Goal: Task Accomplishment & Management: Use online tool/utility

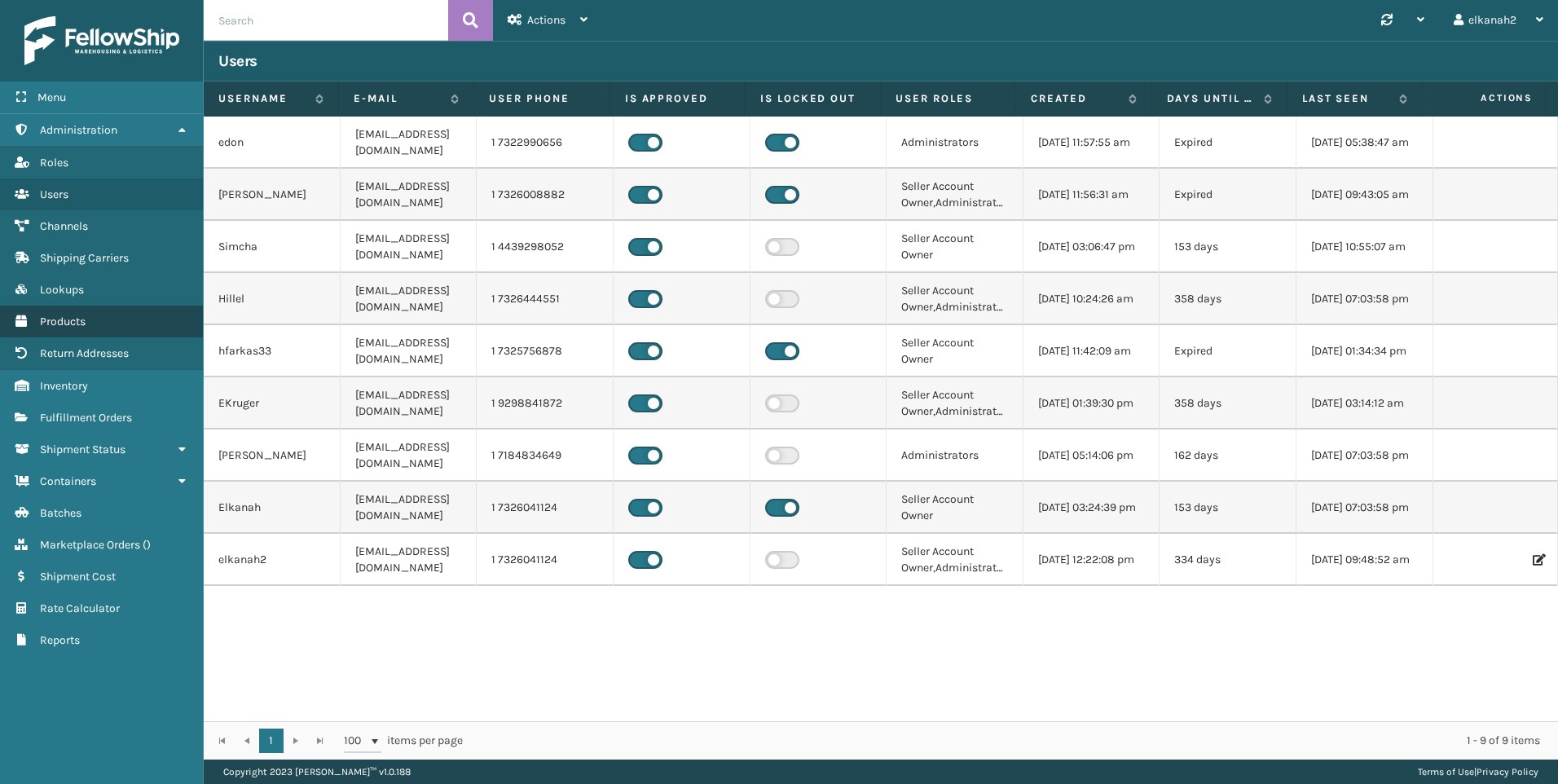
click at [68, 326] on span "Products" at bounding box center [62, 322] width 45 height 14
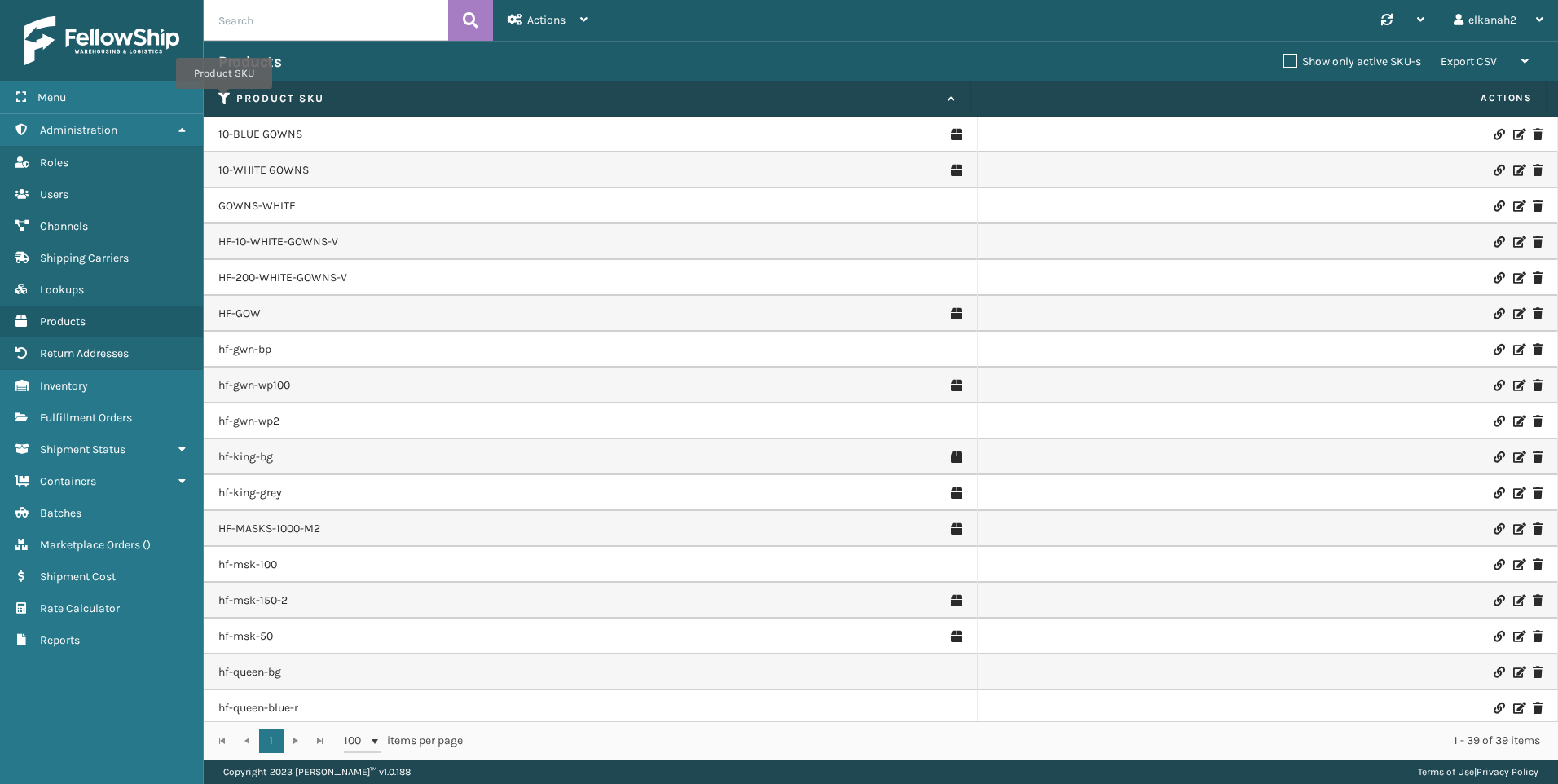
click at [224, 100] on icon at bounding box center [225, 98] width 13 height 15
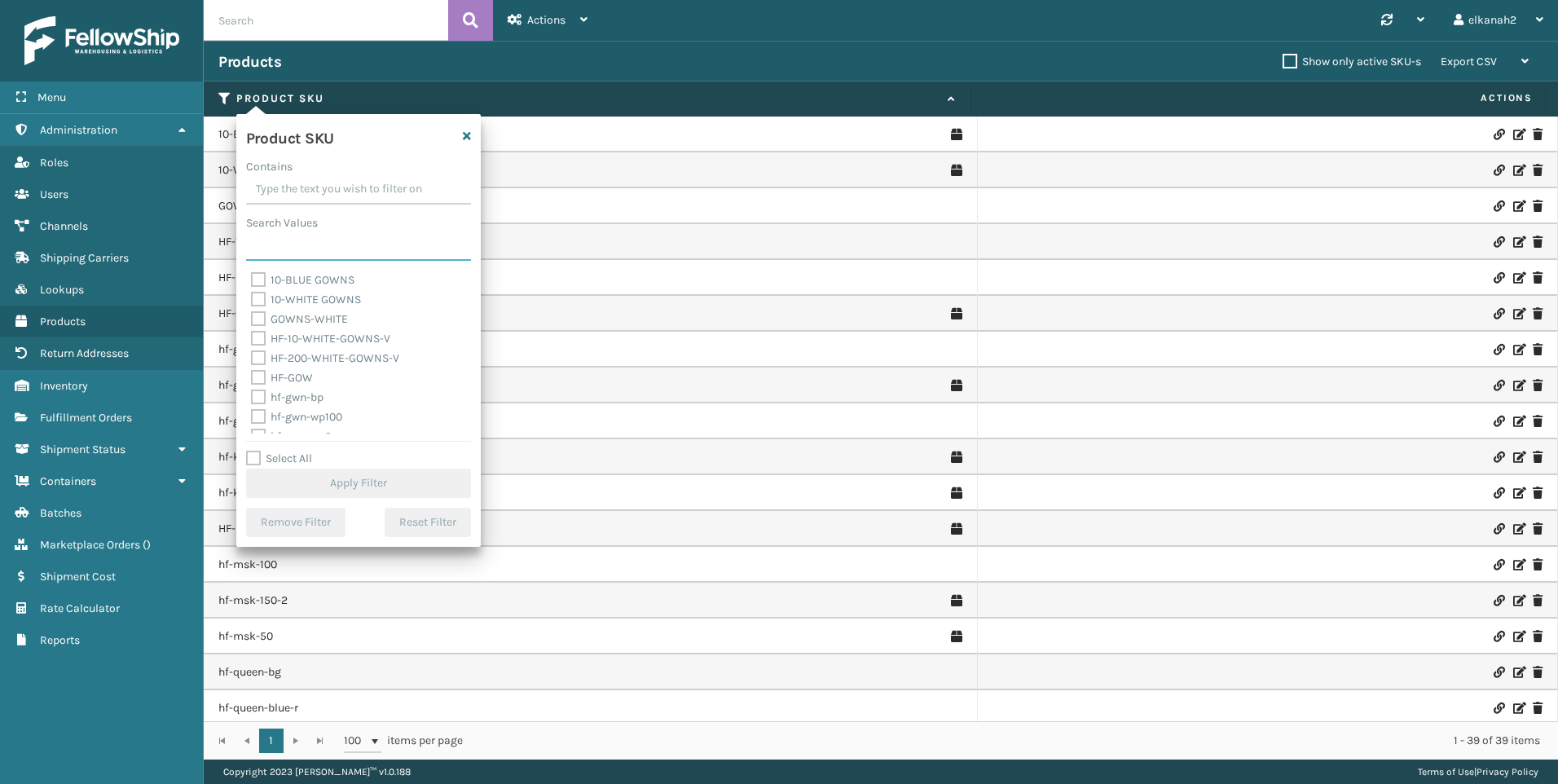
click at [260, 253] on input "Search Values" at bounding box center [359, 246] width 225 height 29
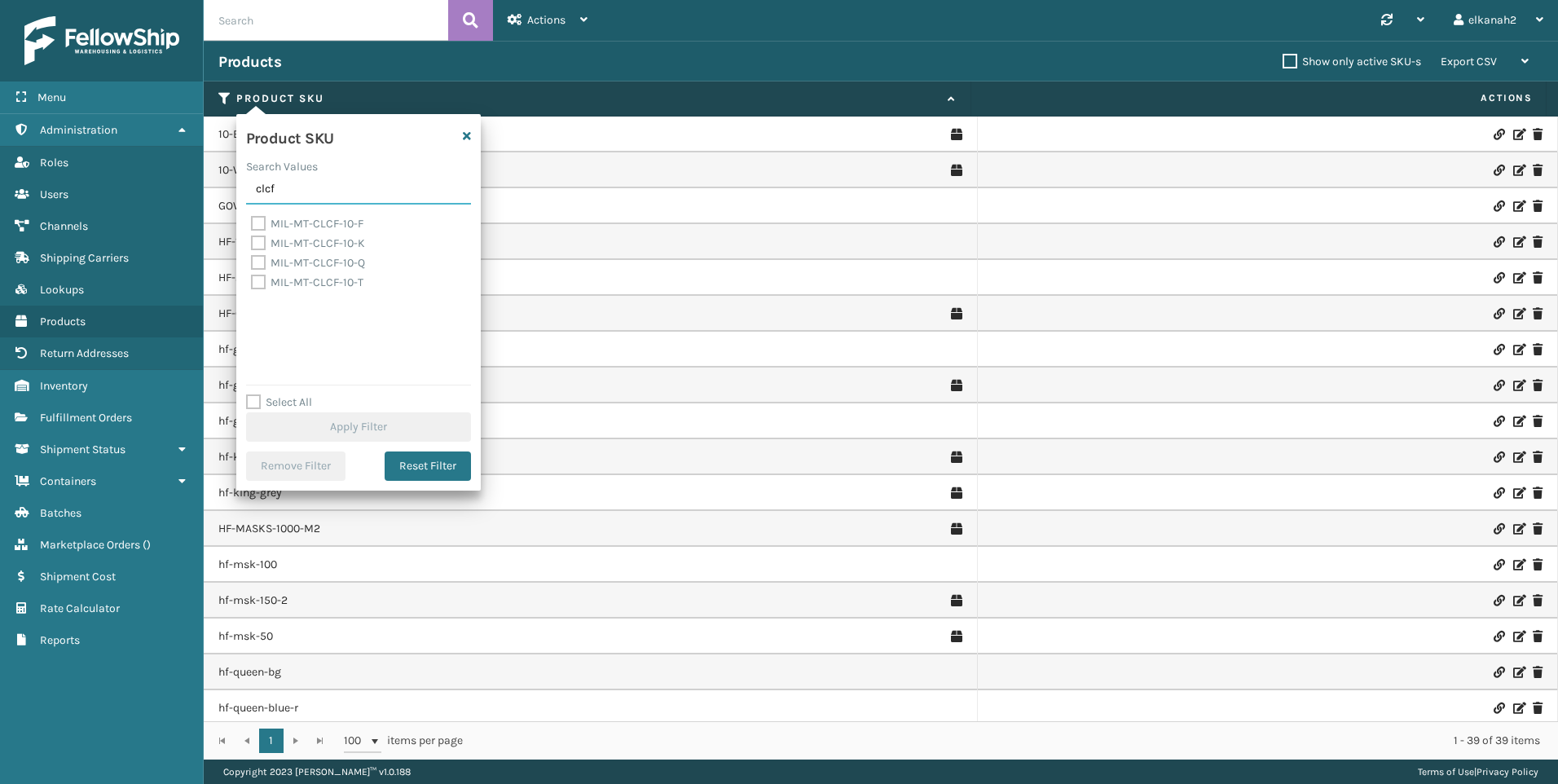
type input "clcf"
click at [256, 261] on label "MIL-MT-CLCF-10-Q" at bounding box center [307, 263] width 114 height 14
click at [252, 261] on input "MIL-MT-CLCF-10-Q" at bounding box center [251, 258] width 1 height 10
checkbox input "true"
click at [341, 423] on button "Apply Filter" at bounding box center [359, 427] width 225 height 29
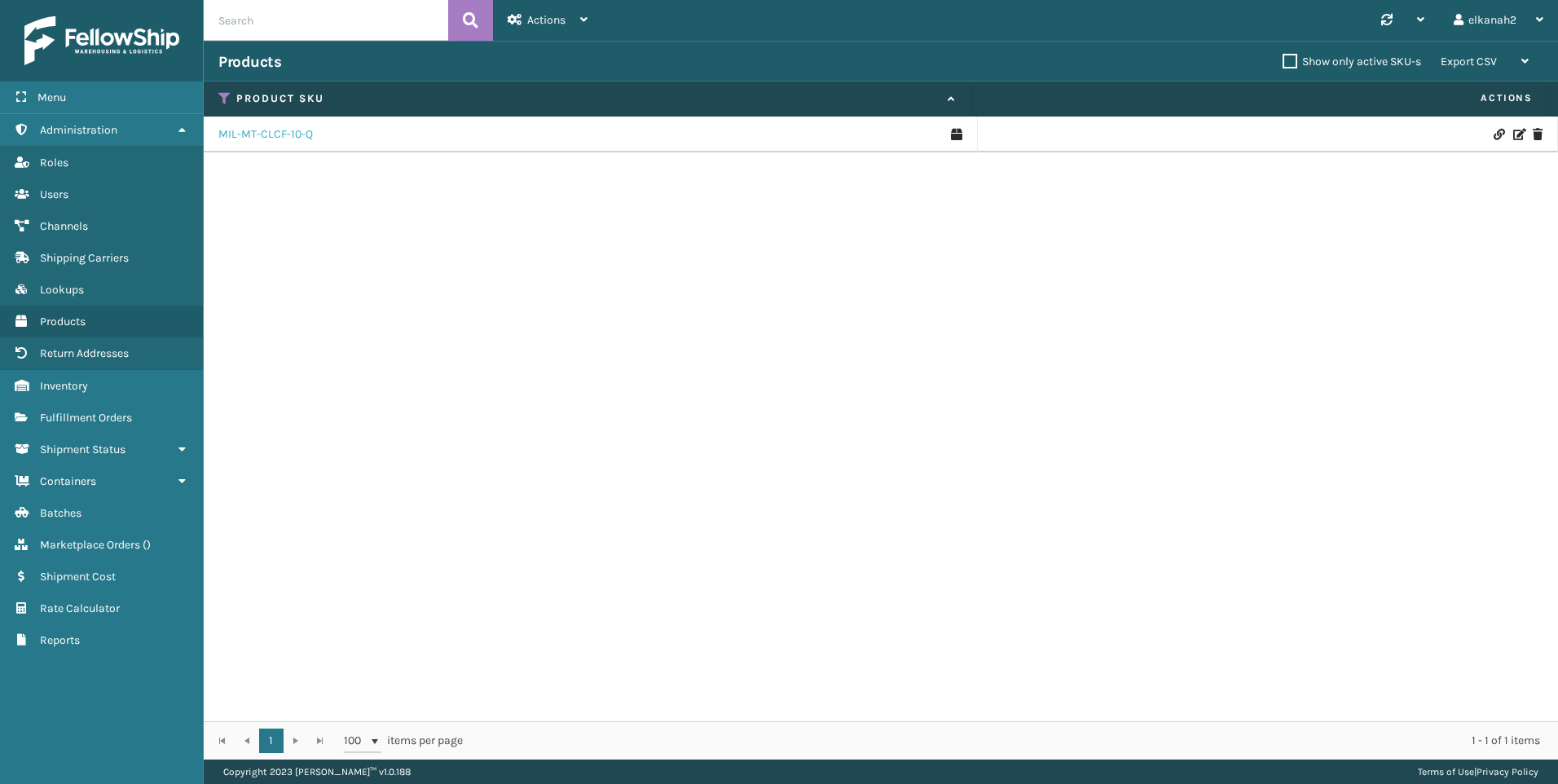
click at [247, 137] on link "MIL-MT-CLCF-10-Q" at bounding box center [266, 134] width 95 height 16
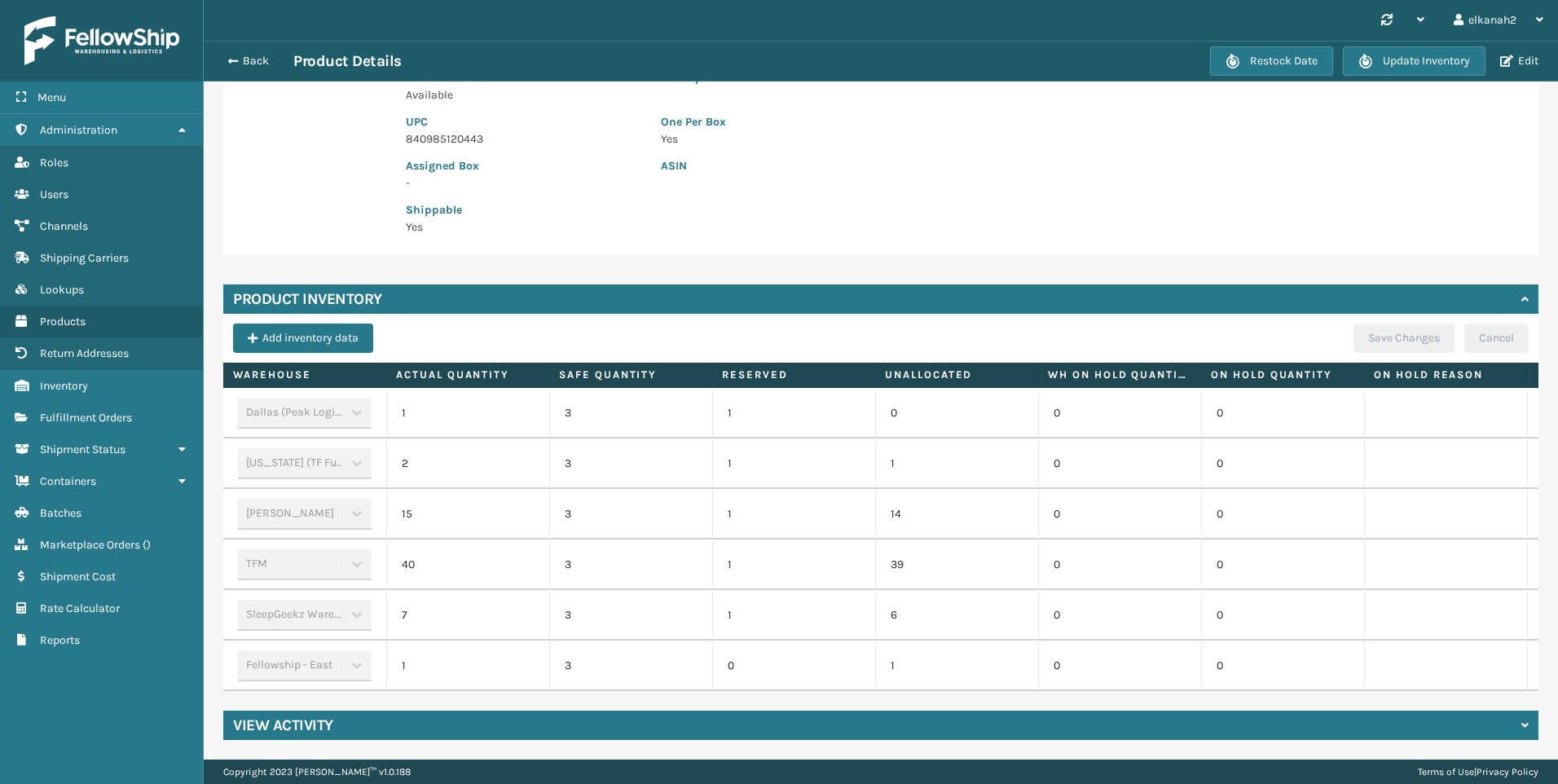
scroll to position [267, 0]
drag, startPoint x: 411, startPoint y: 554, endPoint x: 403, endPoint y: 554, distance: 8.0
click at [403, 554] on td "40" at bounding box center [467, 564] width 163 height 50
click at [408, 552] on td "40" at bounding box center [467, 564] width 163 height 50
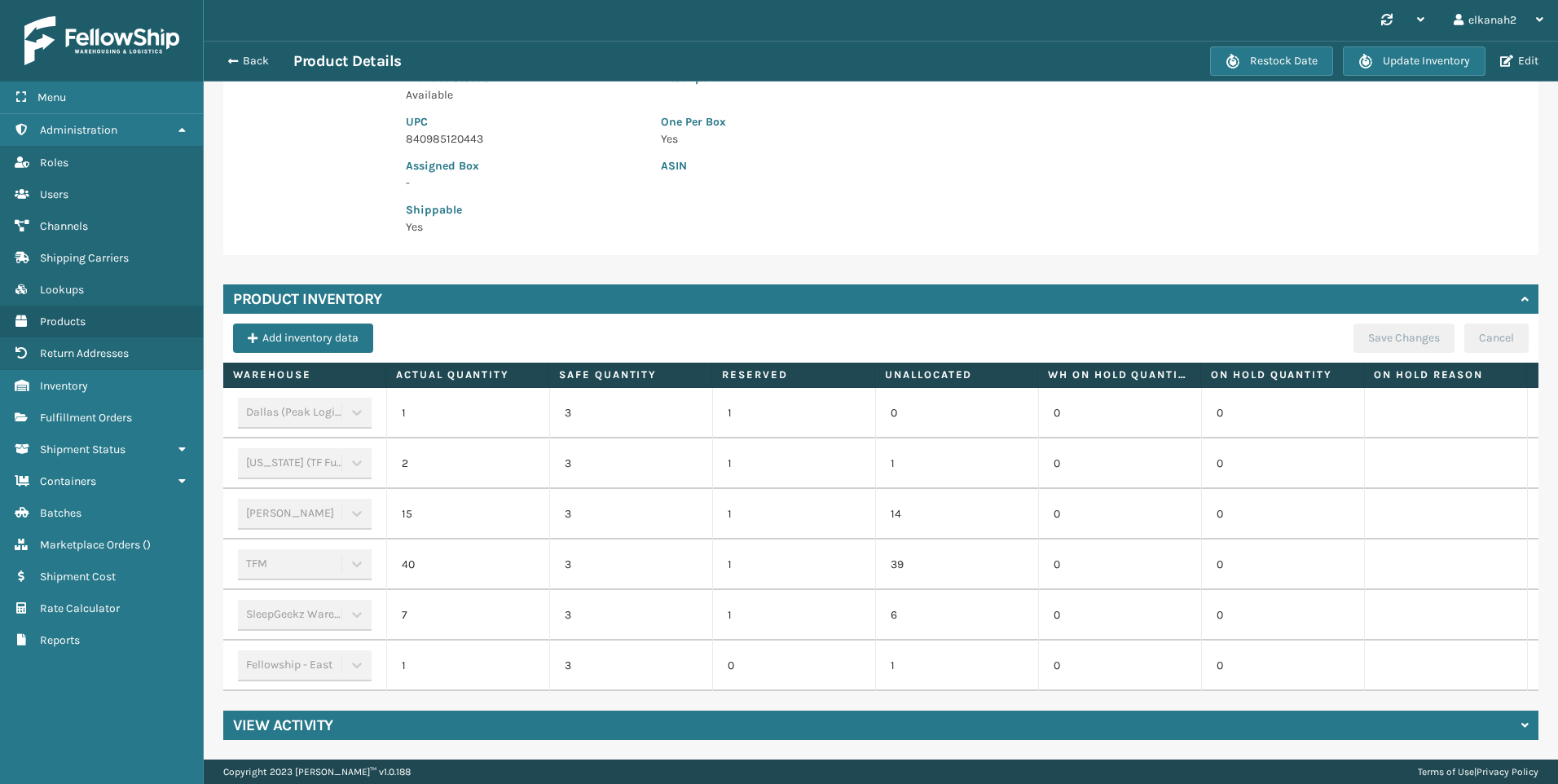
click at [408, 552] on td "40" at bounding box center [467, 564] width 163 height 50
drag, startPoint x: 408, startPoint y: 552, endPoint x: 501, endPoint y: 542, distance: 93.5
click at [500, 542] on td "40" at bounding box center [467, 564] width 163 height 50
click at [294, 555] on div "TFM" at bounding box center [305, 565] width 133 height 31
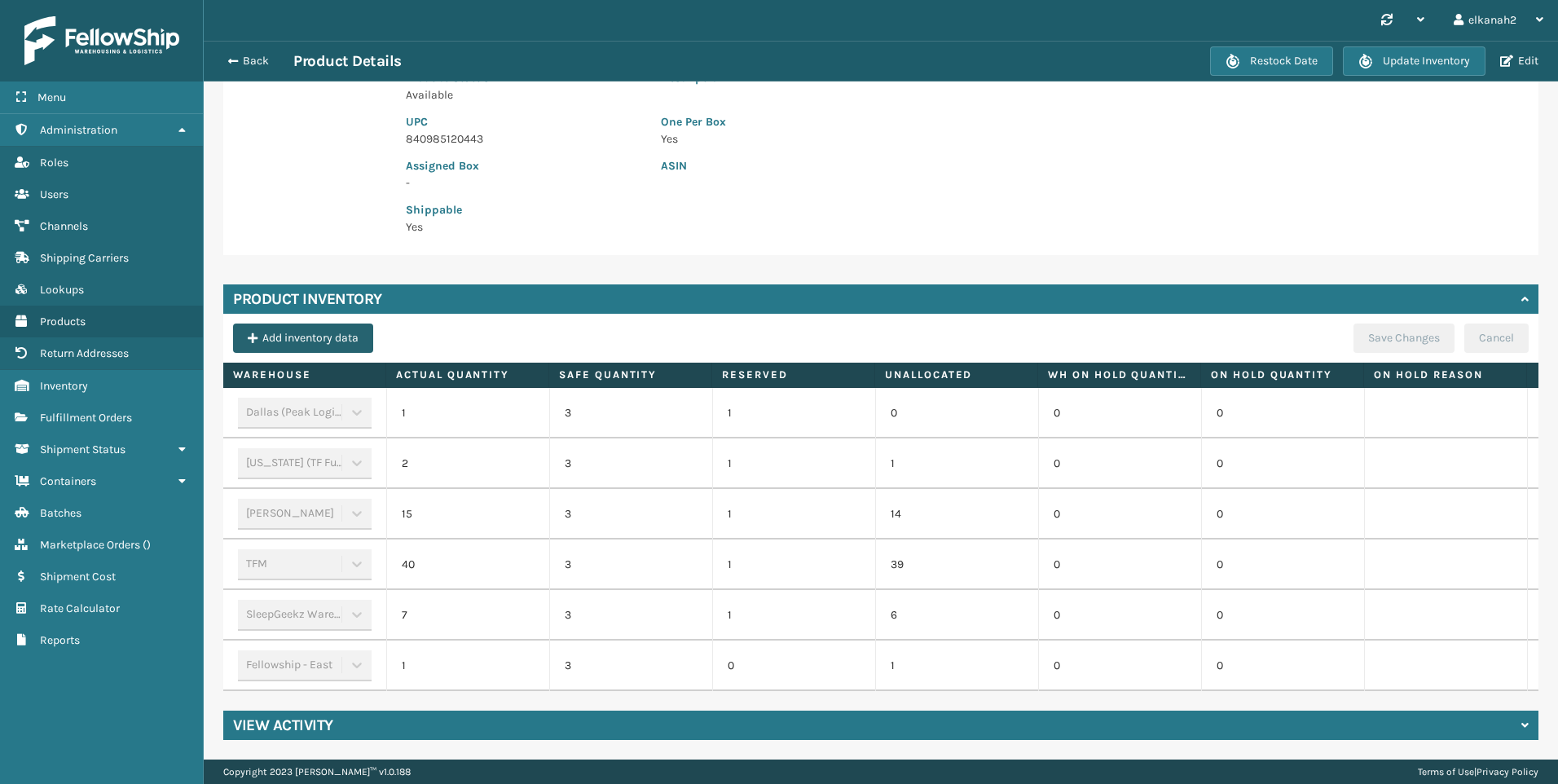
click at [293, 332] on button "Add inventory data" at bounding box center [303, 338] width 140 height 29
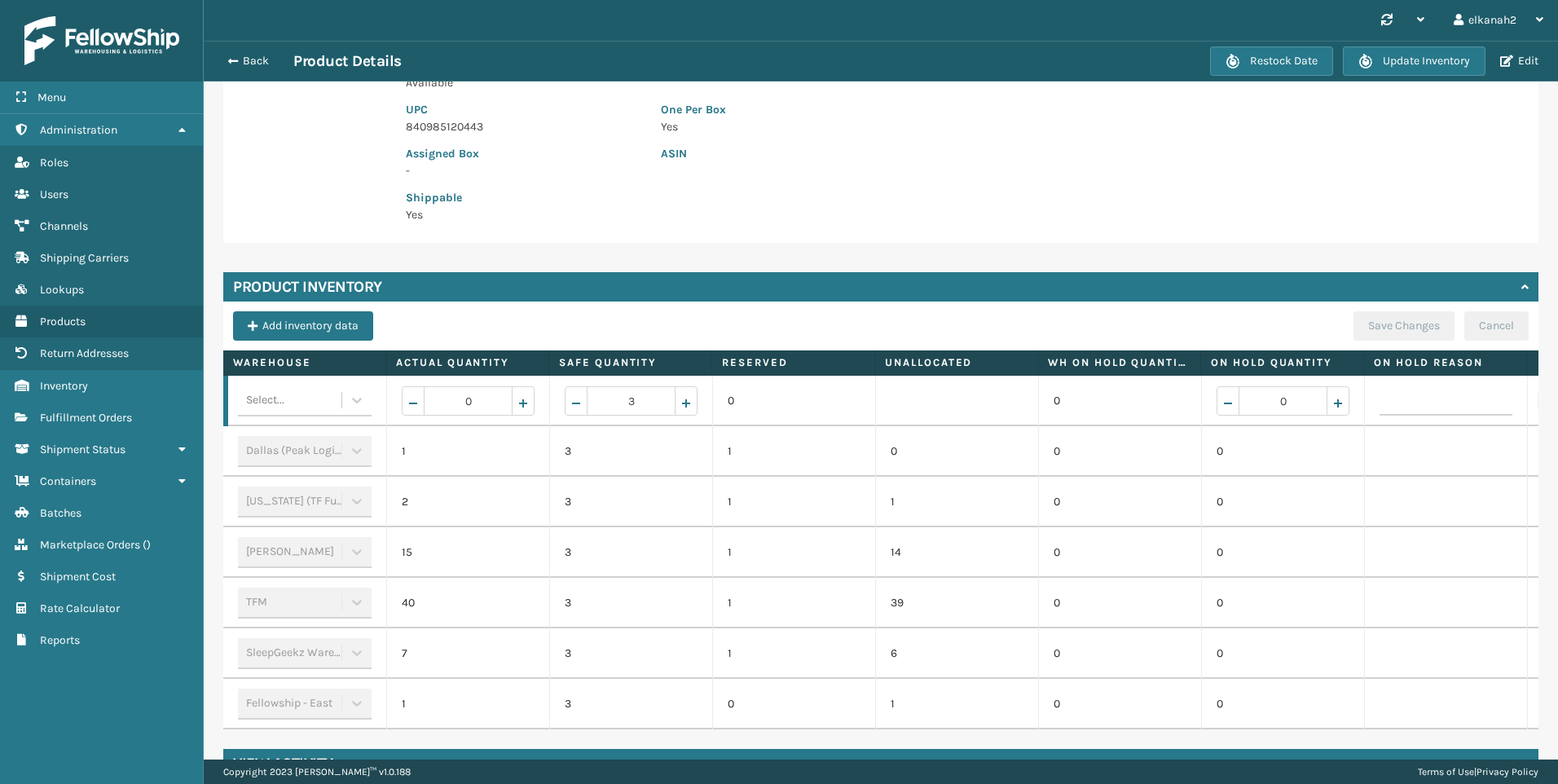
click at [353, 605] on div "TFM" at bounding box center [305, 602] width 133 height 31
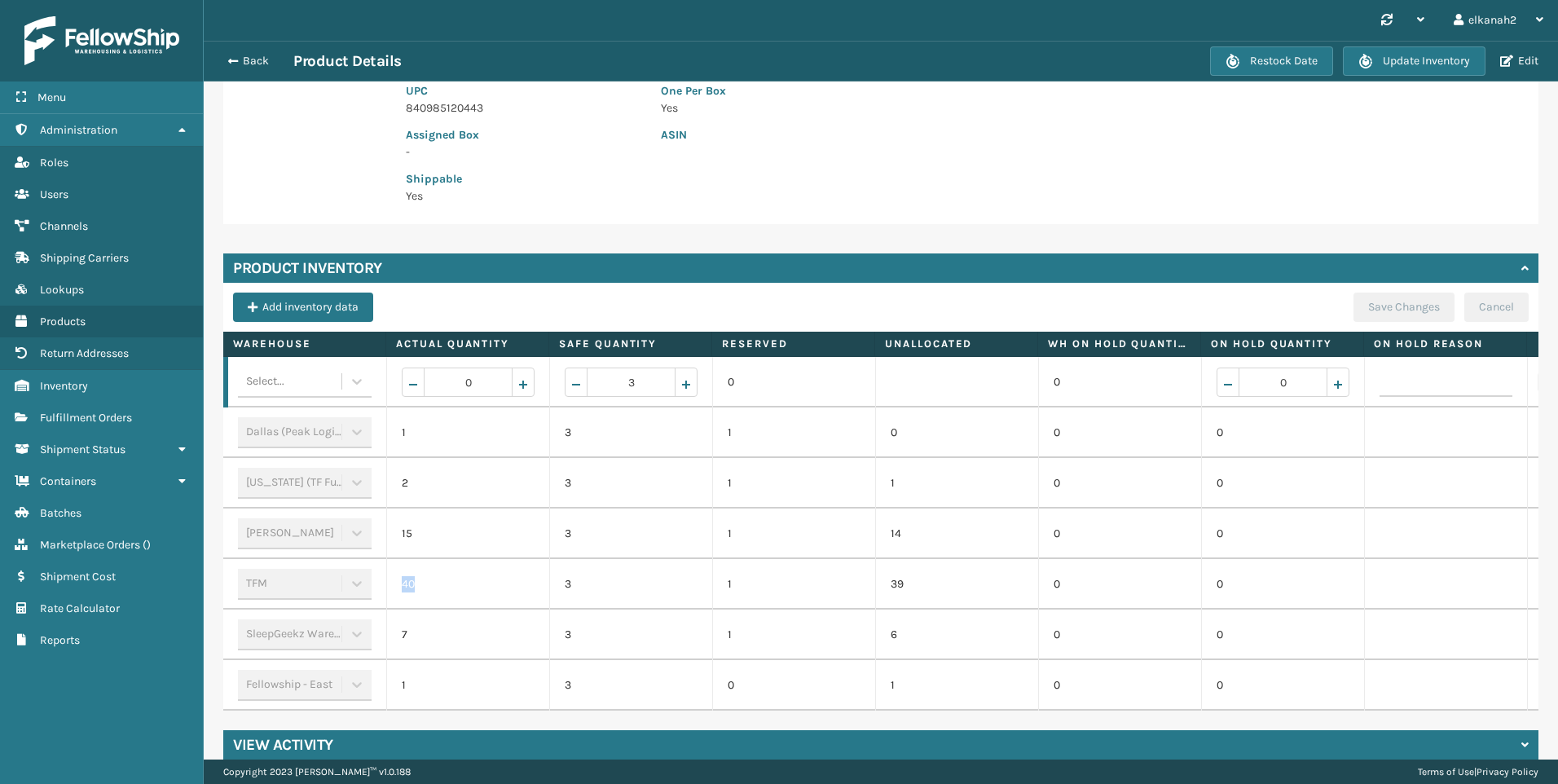
scroll to position [317, 0]
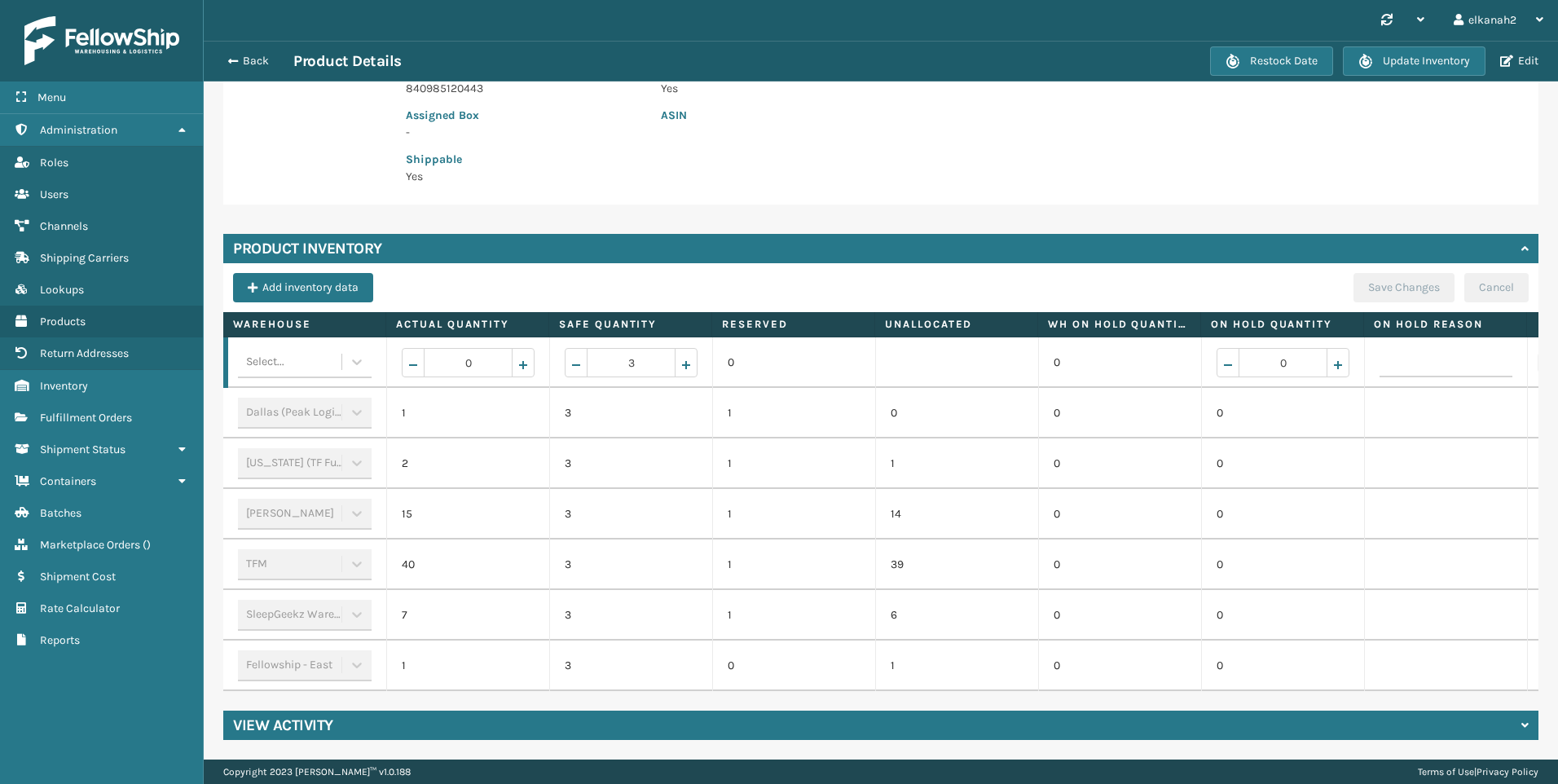
click at [424, 273] on div "Add inventory data Save Changes Cancel" at bounding box center [881, 292] width 1296 height 39
click at [315, 557] on div "TFM" at bounding box center [305, 565] width 133 height 31
drag, startPoint x: 315, startPoint y: 557, endPoint x: 369, endPoint y: 550, distance: 54.5
click at [369, 550] on div "TFM" at bounding box center [305, 565] width 133 height 31
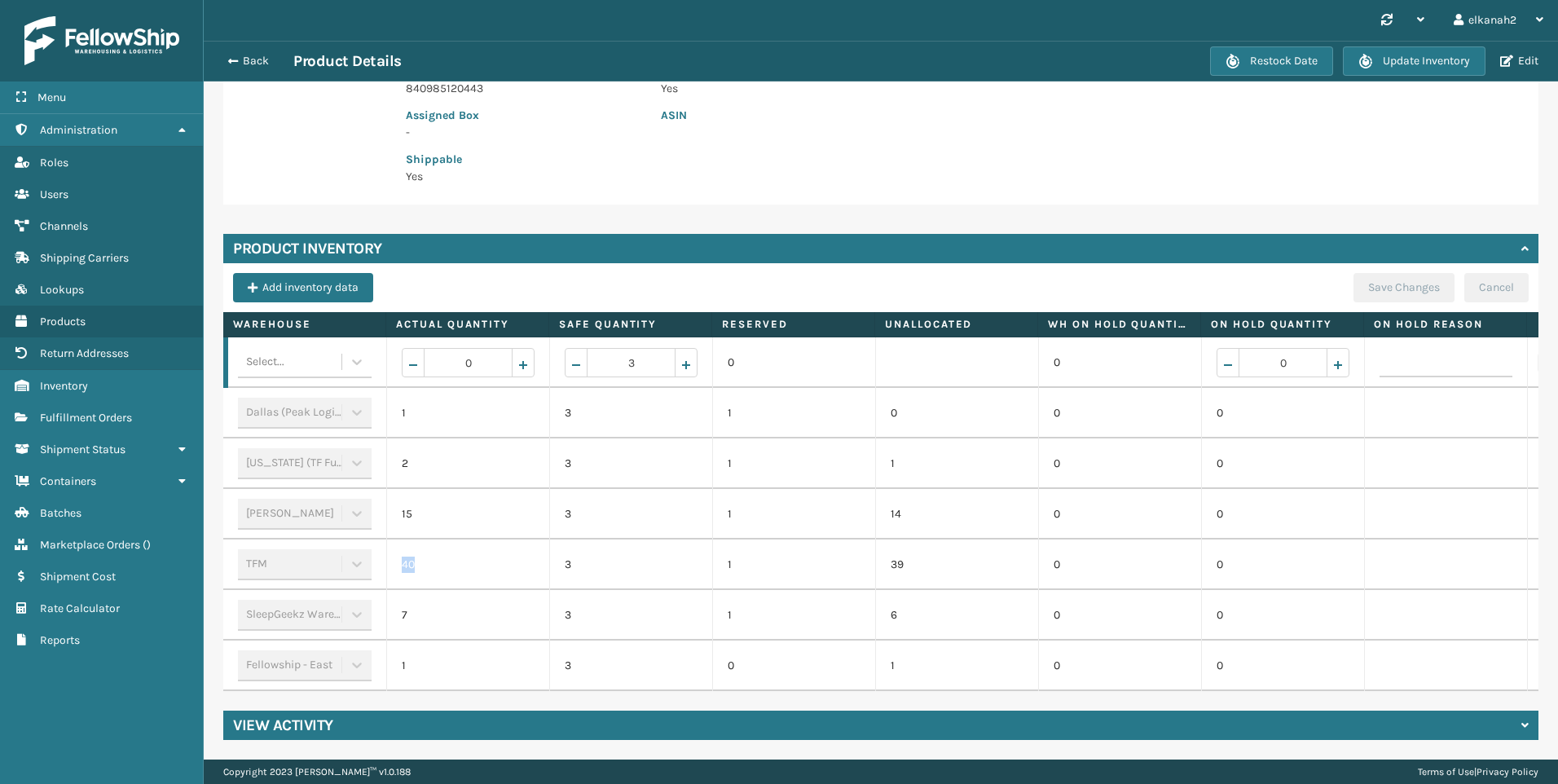
click at [369, 550] on div "TFM" at bounding box center [305, 565] width 133 height 31
click at [376, 550] on td "TFM" at bounding box center [305, 564] width 163 height 50
click at [411, 559] on td "40" at bounding box center [467, 564] width 163 height 50
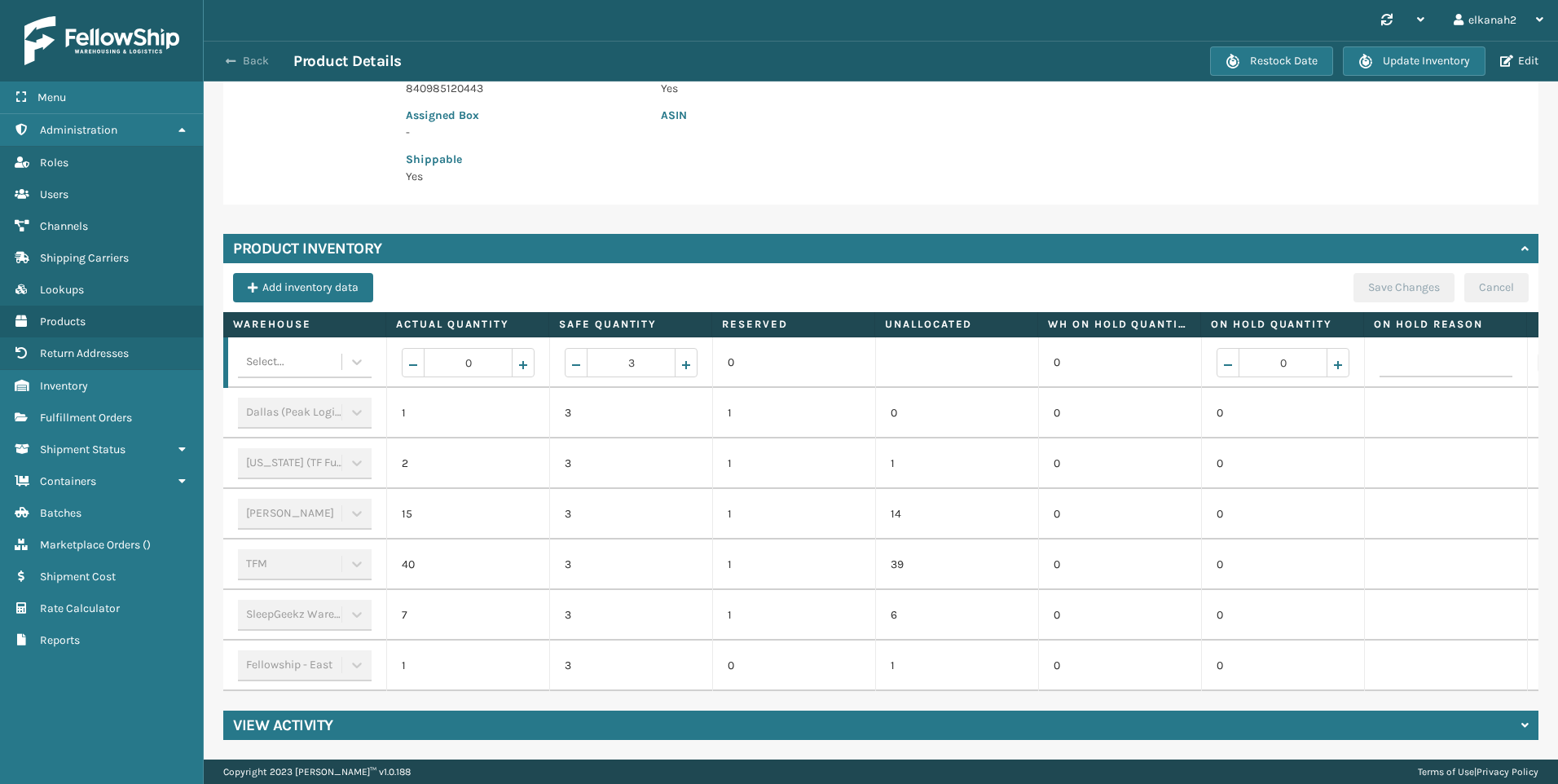
click at [248, 54] on button "Back" at bounding box center [255, 61] width 75 height 15
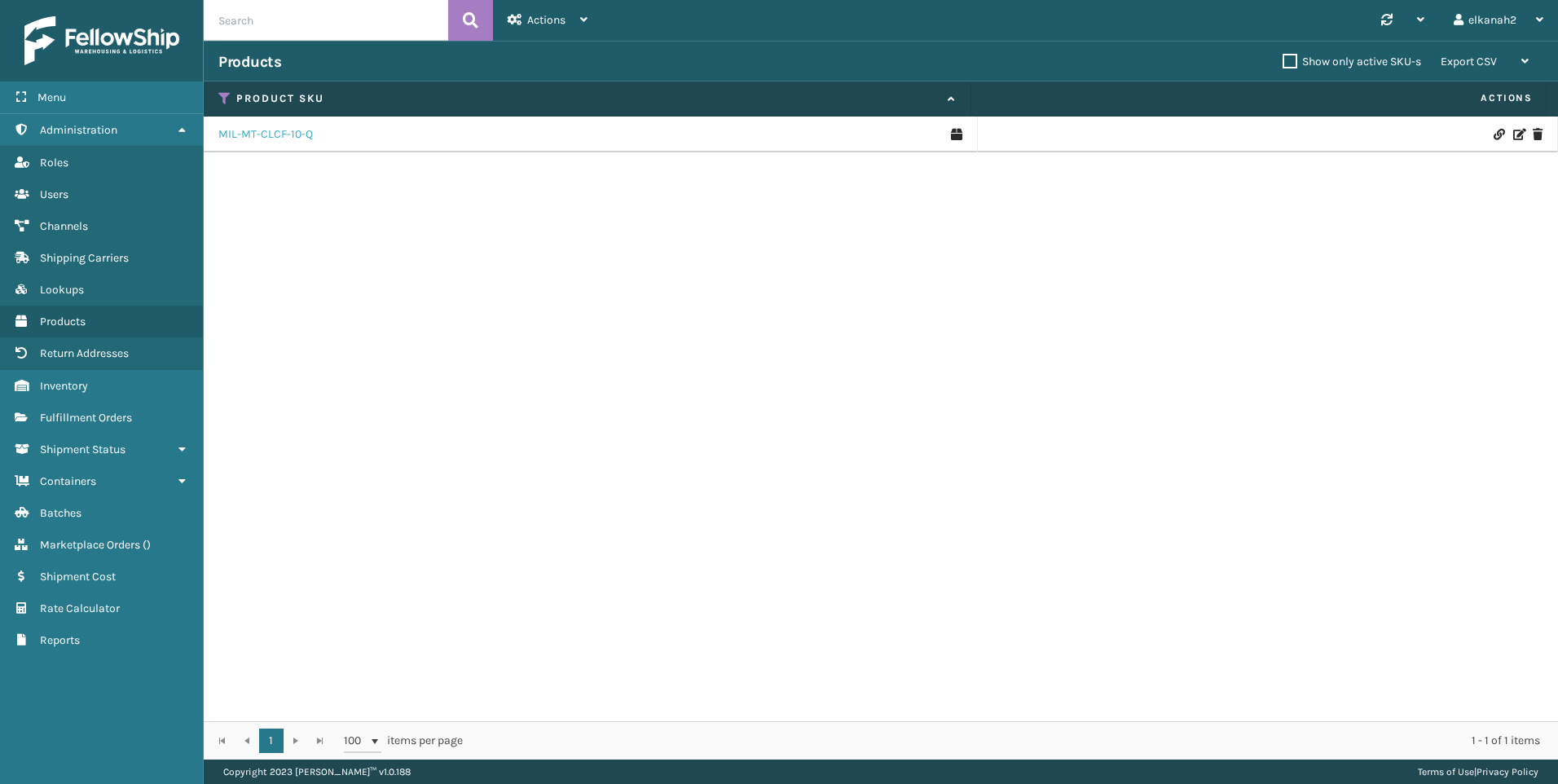
click at [237, 133] on link "MIL-MT-CLCF-10-Q" at bounding box center [266, 134] width 95 height 16
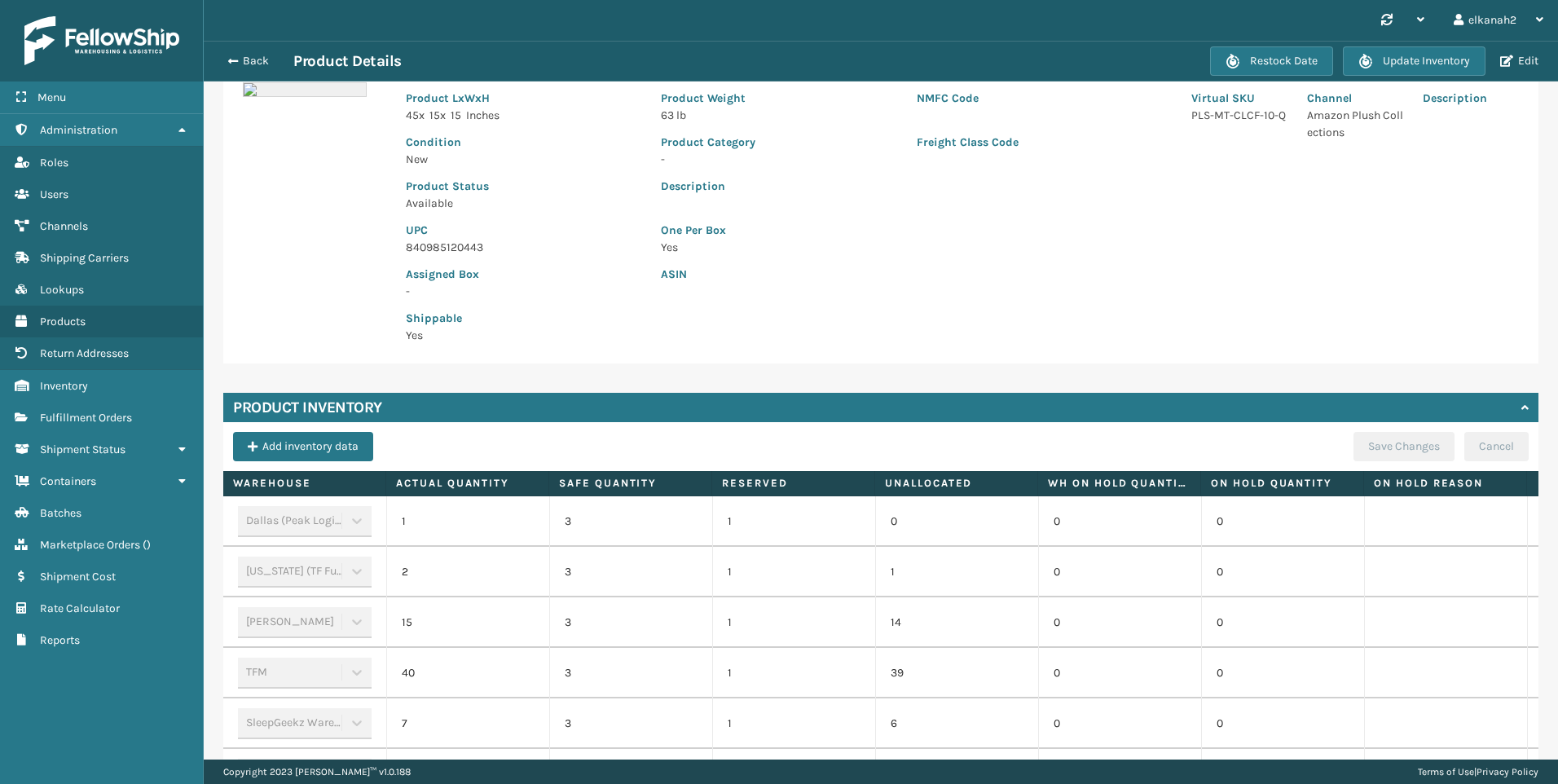
scroll to position [267, 0]
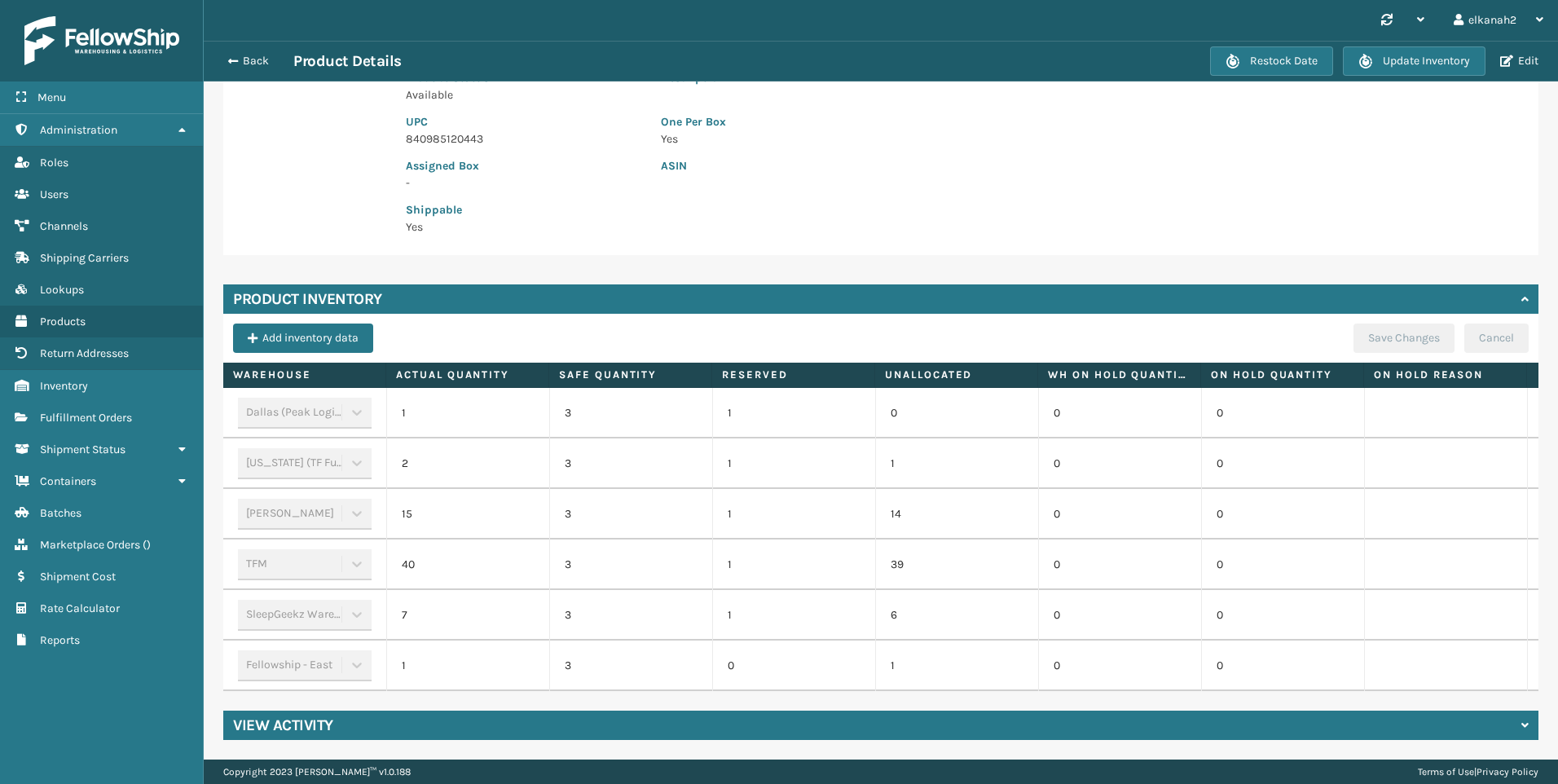
click at [322, 552] on div "TFM" at bounding box center [305, 565] width 133 height 31
click at [370, 550] on div "TFM" at bounding box center [305, 565] width 133 height 31
click at [379, 550] on td "TFM" at bounding box center [305, 564] width 163 height 50
click at [498, 544] on td "40" at bounding box center [467, 564] width 163 height 50
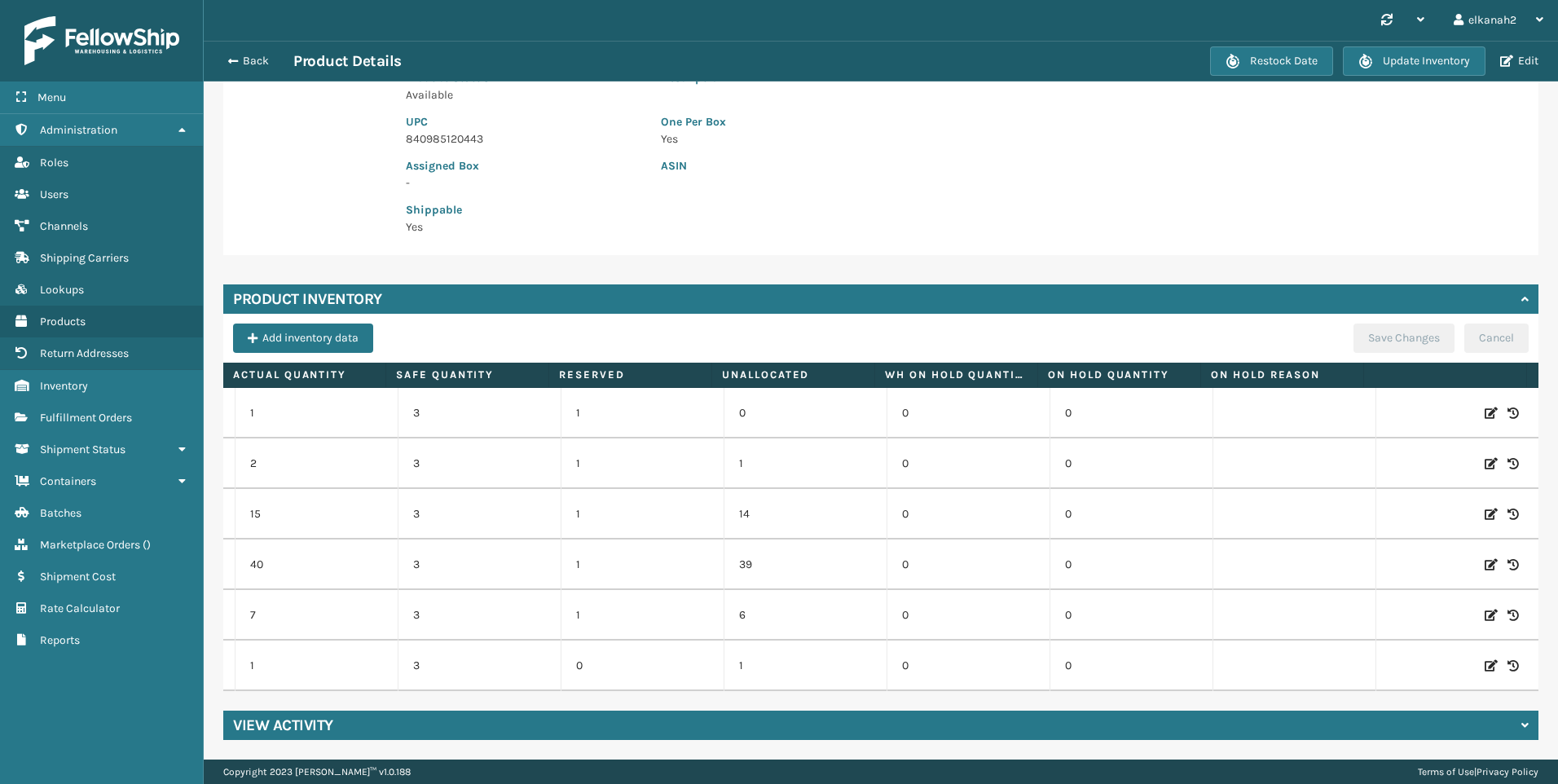
click at [1485, 556] on icon at bounding box center [1492, 564] width 13 height 16
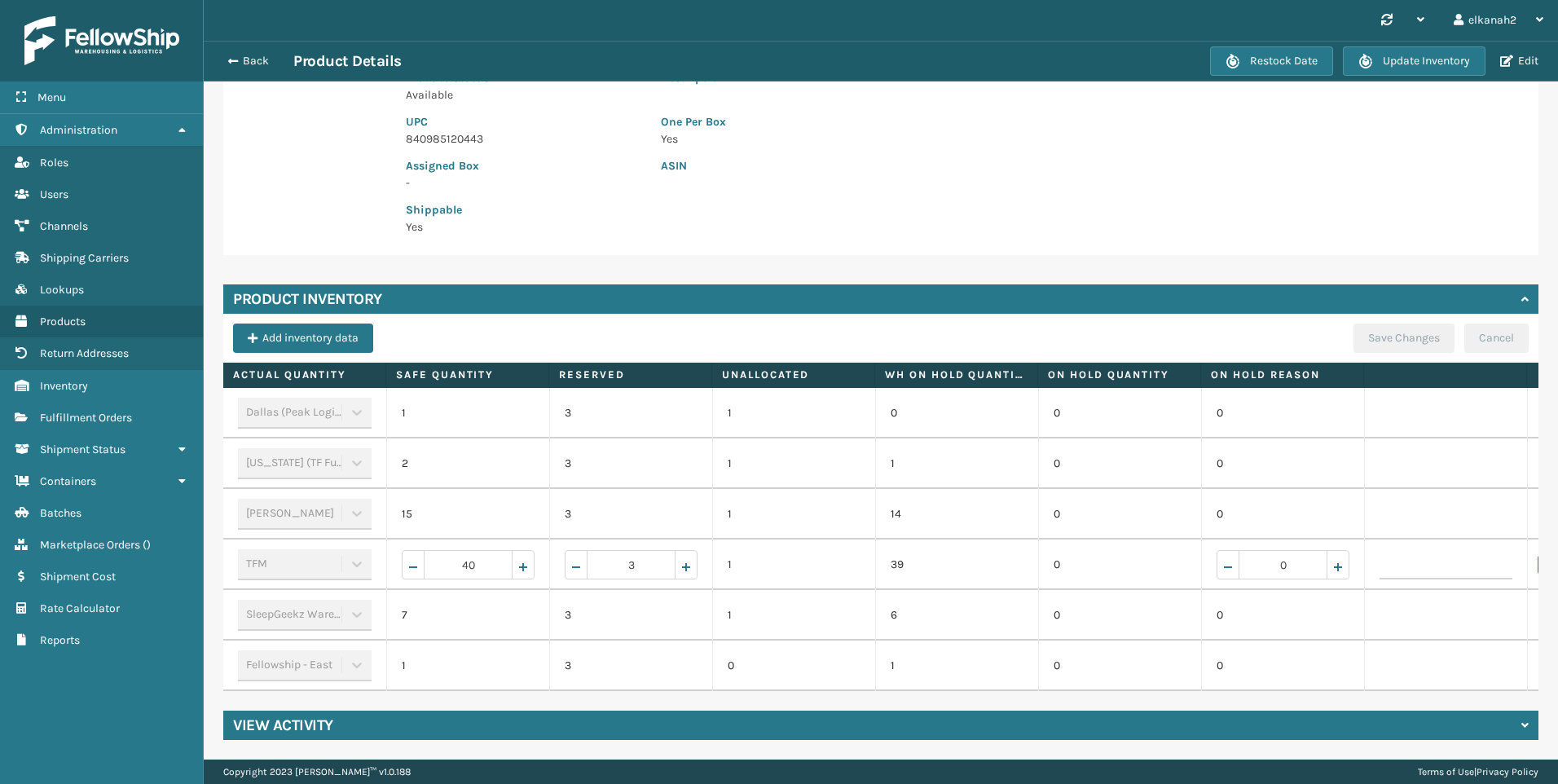
scroll to position [0, 0]
drag, startPoint x: 481, startPoint y: 550, endPoint x: 459, endPoint y: 555, distance: 22.6
click at [459, 555] on input "40" at bounding box center [468, 565] width 89 height 29
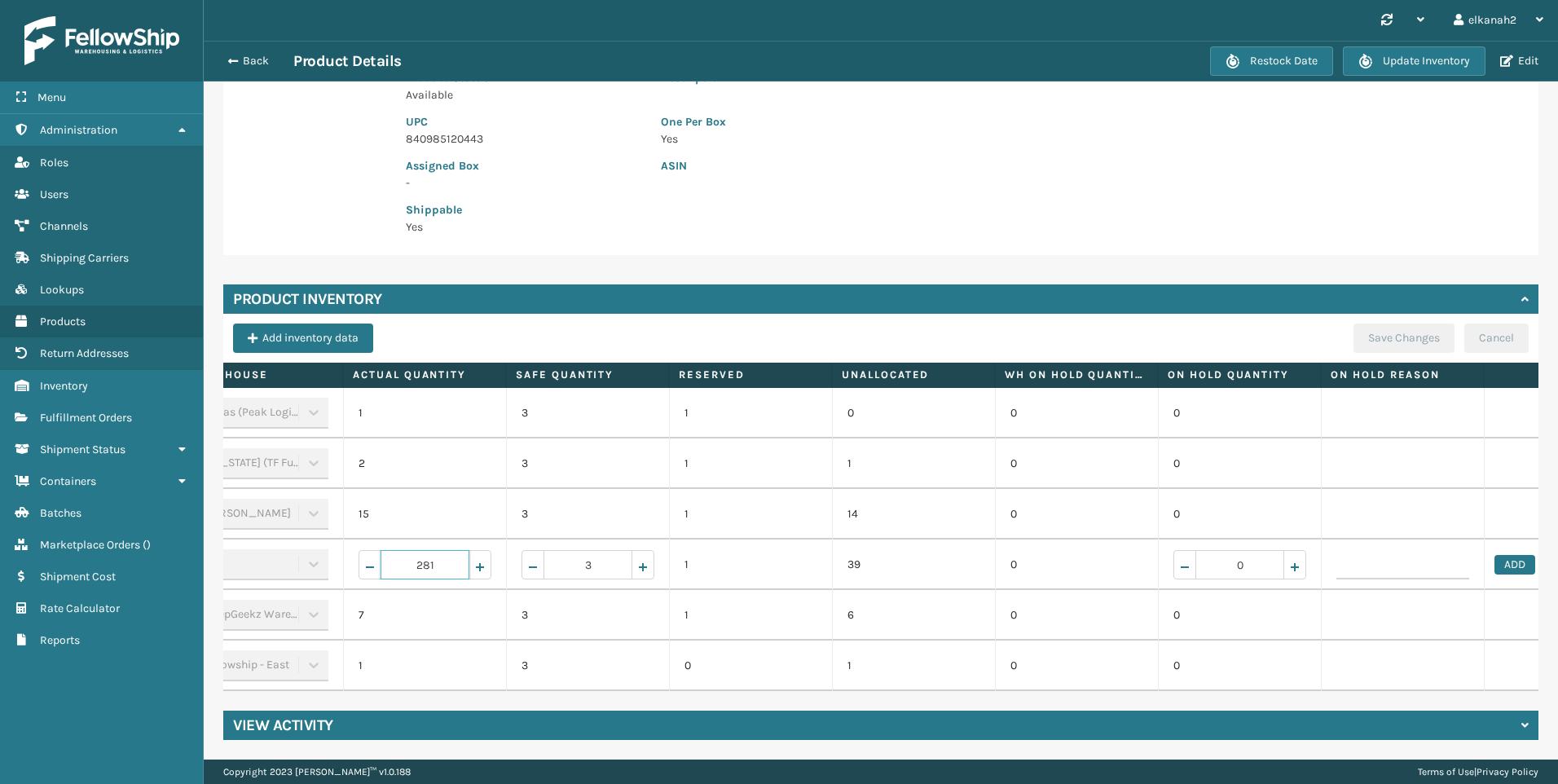
scroll to position [0, 175]
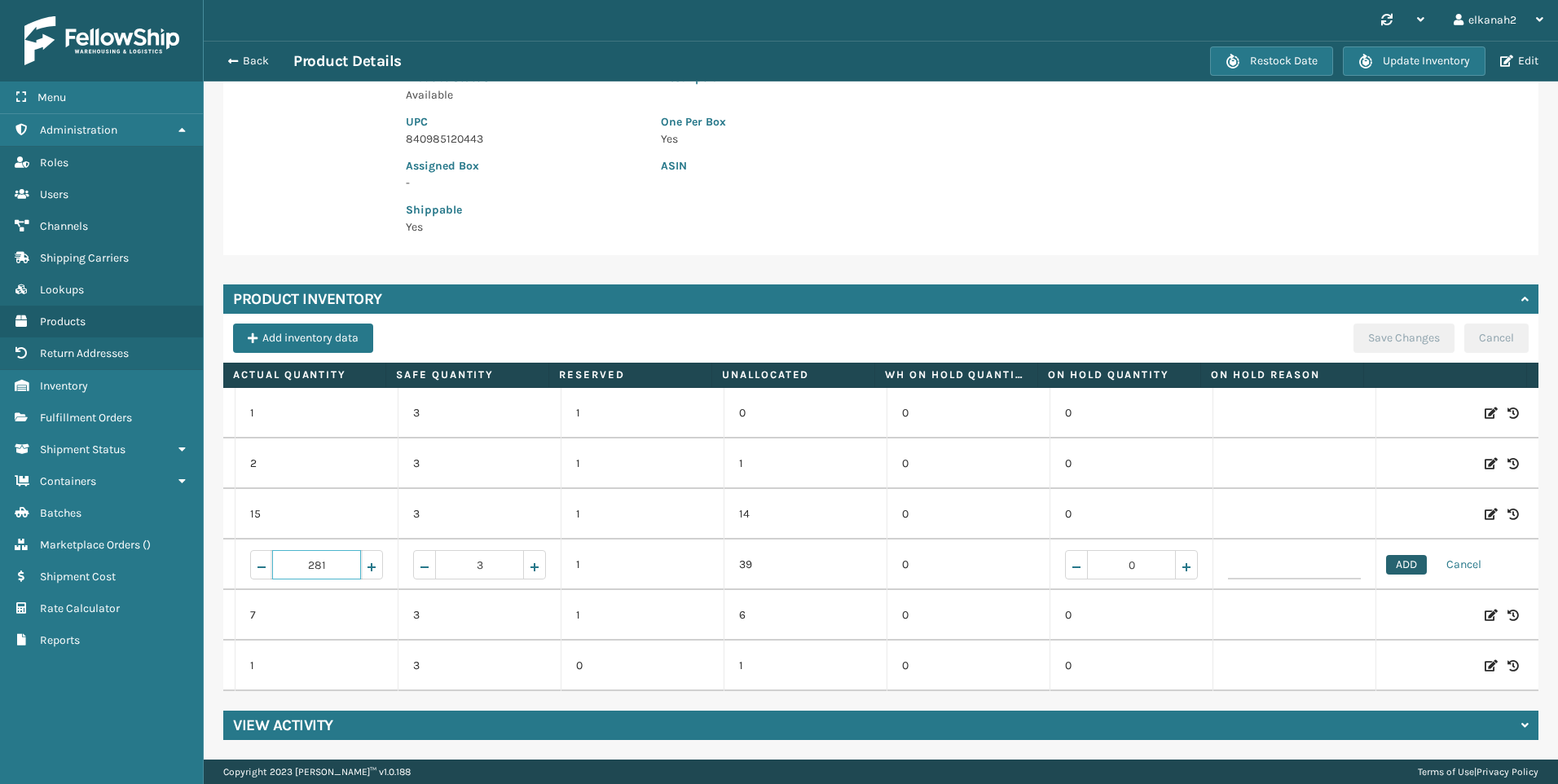
type input "281"
click at [1391, 555] on button "ADD" at bounding box center [1407, 565] width 41 height 20
click at [1374, 330] on button "Save Changes" at bounding box center [1404, 338] width 101 height 29
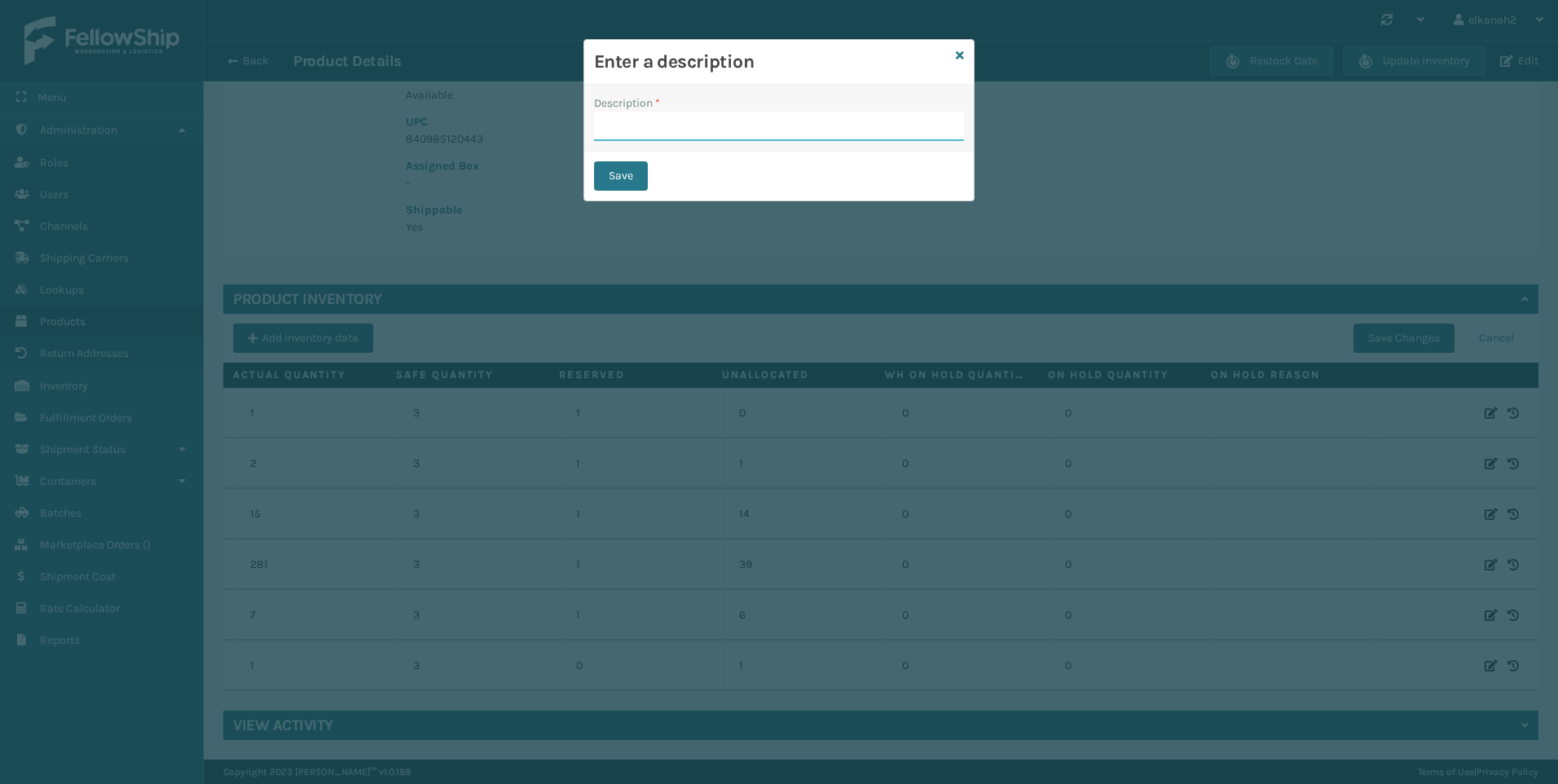
click at [686, 132] on input "Description *" at bounding box center [779, 126] width 370 height 29
type input "produced"
click at [623, 177] on button "Save" at bounding box center [621, 176] width 54 height 29
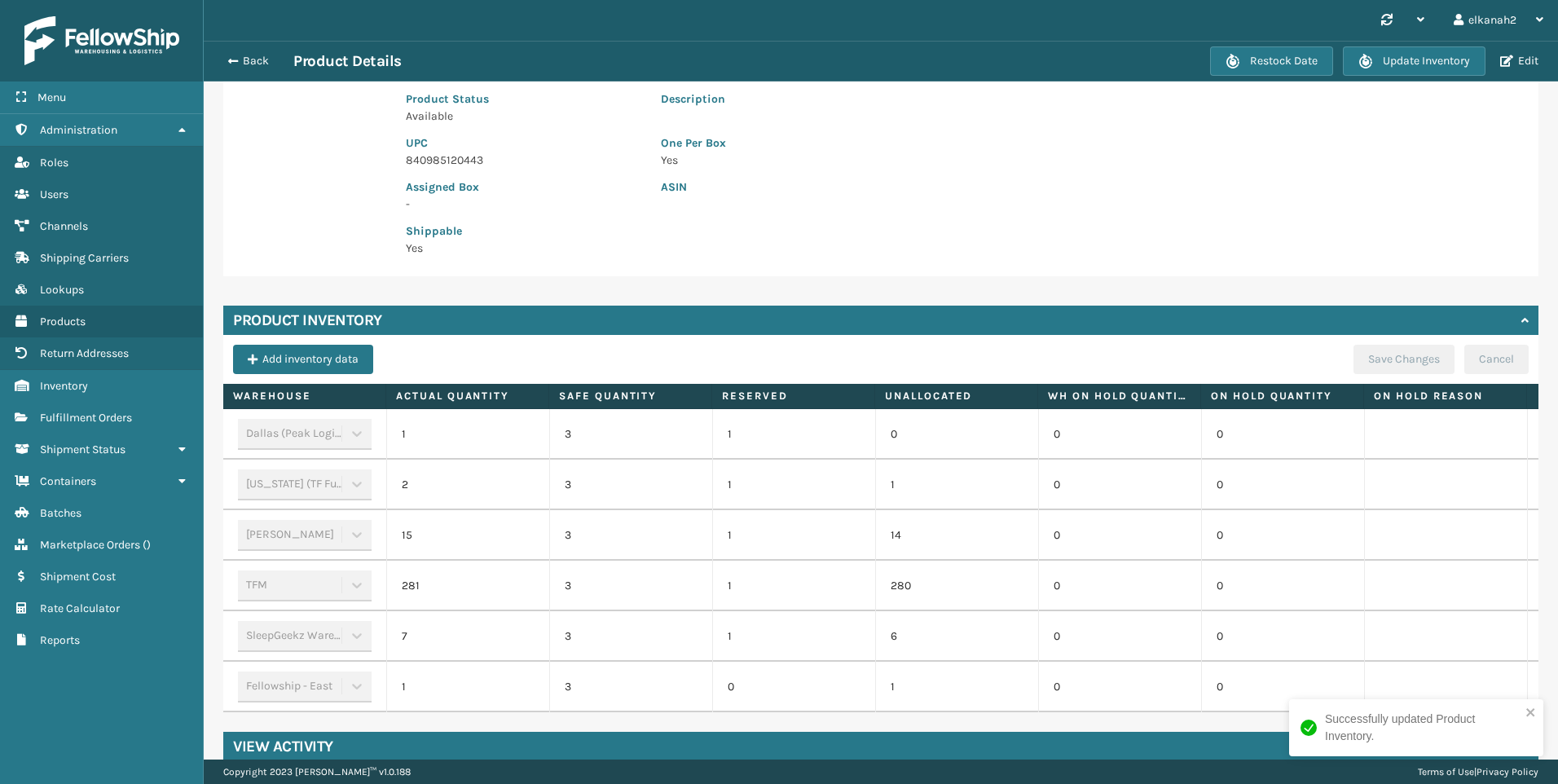
scroll to position [267, 0]
